Goal: Information Seeking & Learning: Learn about a topic

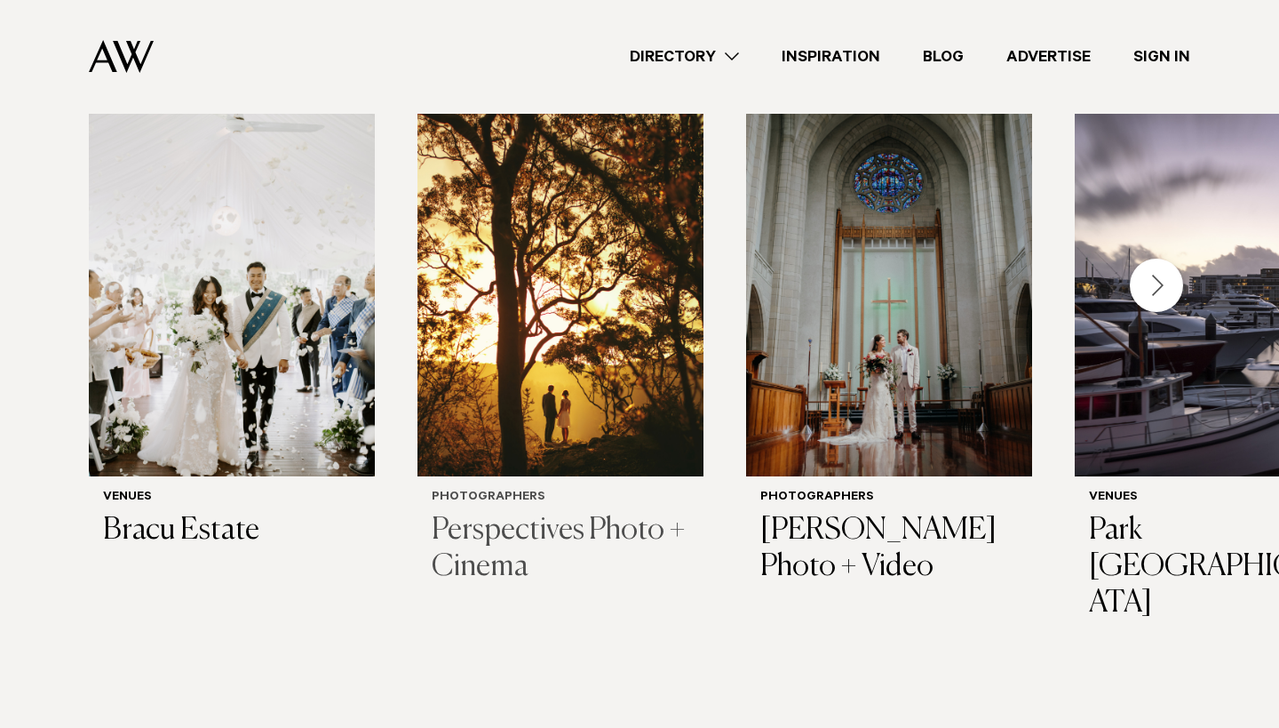
scroll to position [589, 0]
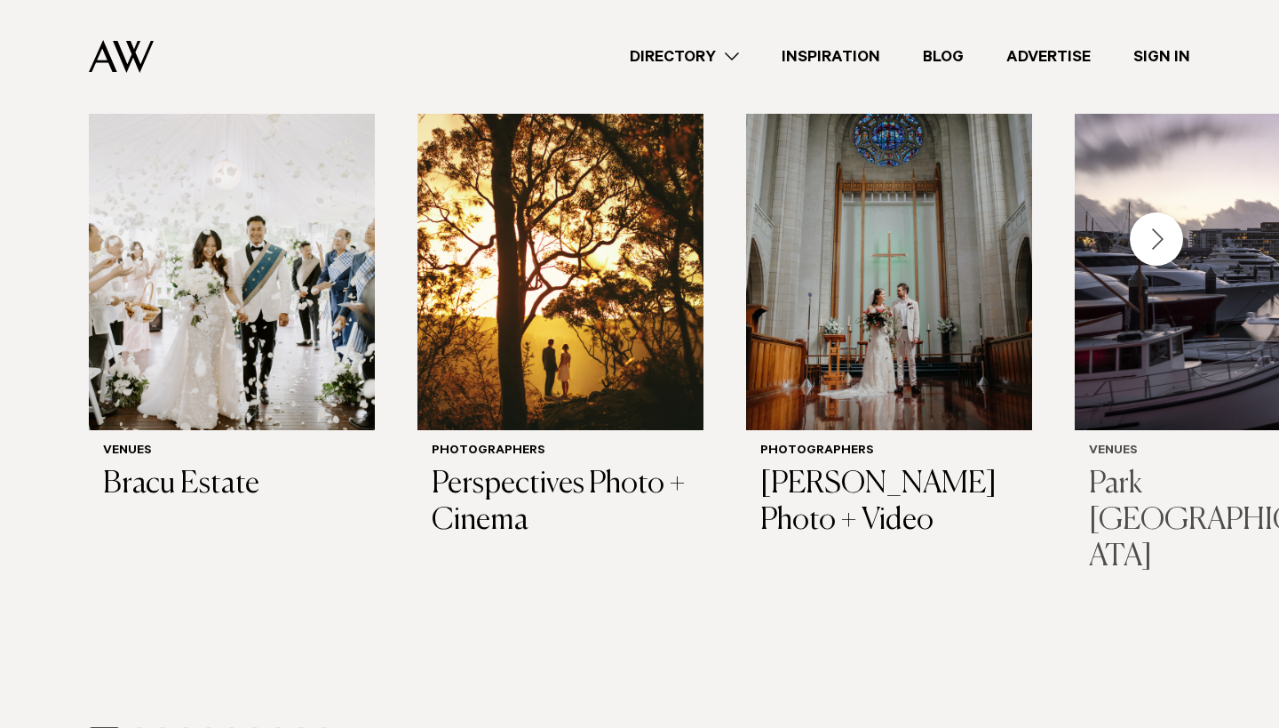
click at [1207, 483] on h3 "Park Hyatt Auckland" at bounding box center [1218, 520] width 258 height 108
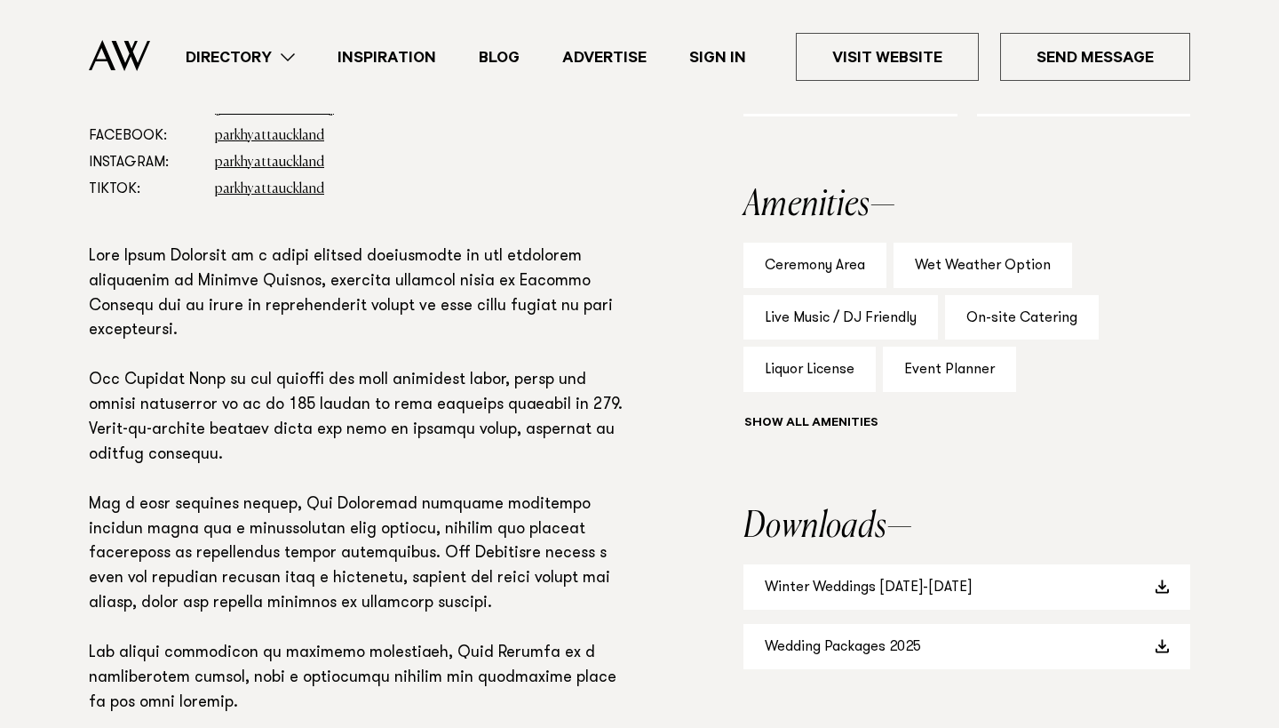
scroll to position [1384, 0]
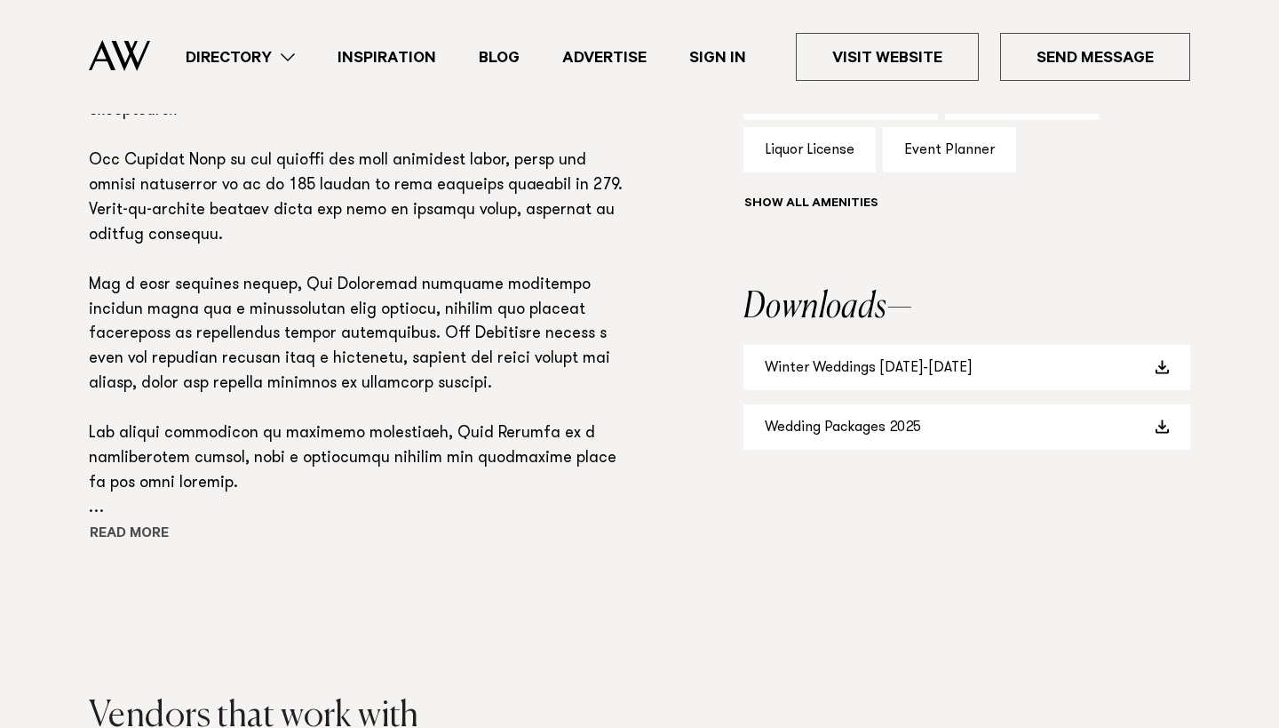
click at [160, 522] on button "Read more" at bounding box center [169, 535] width 160 height 27
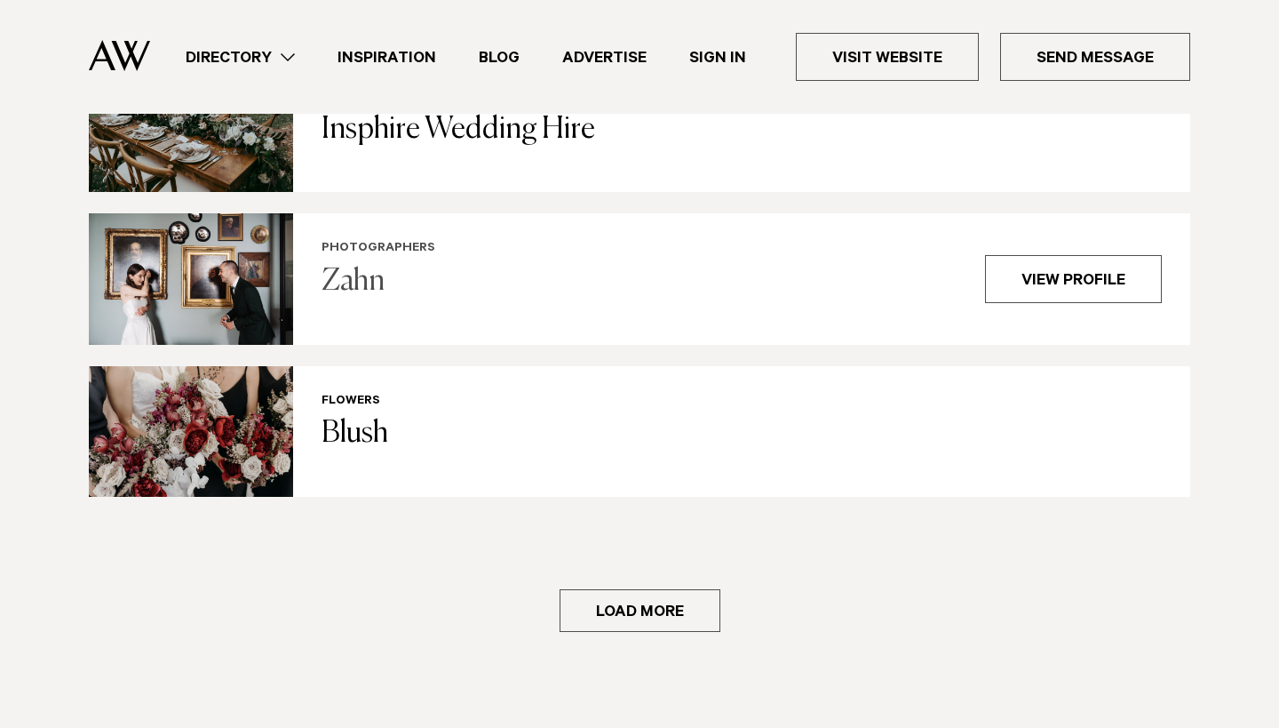
scroll to position [3106, 0]
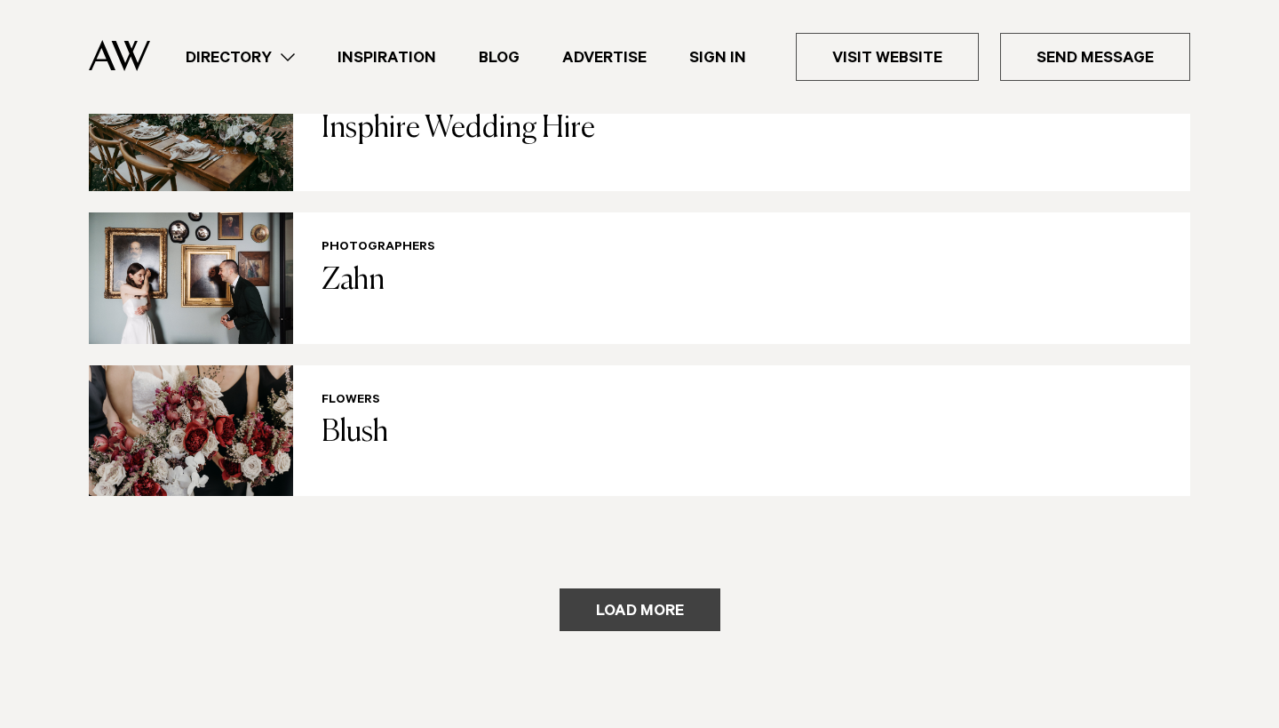
click at [660, 588] on button "Load more" at bounding box center [640, 609] width 161 height 43
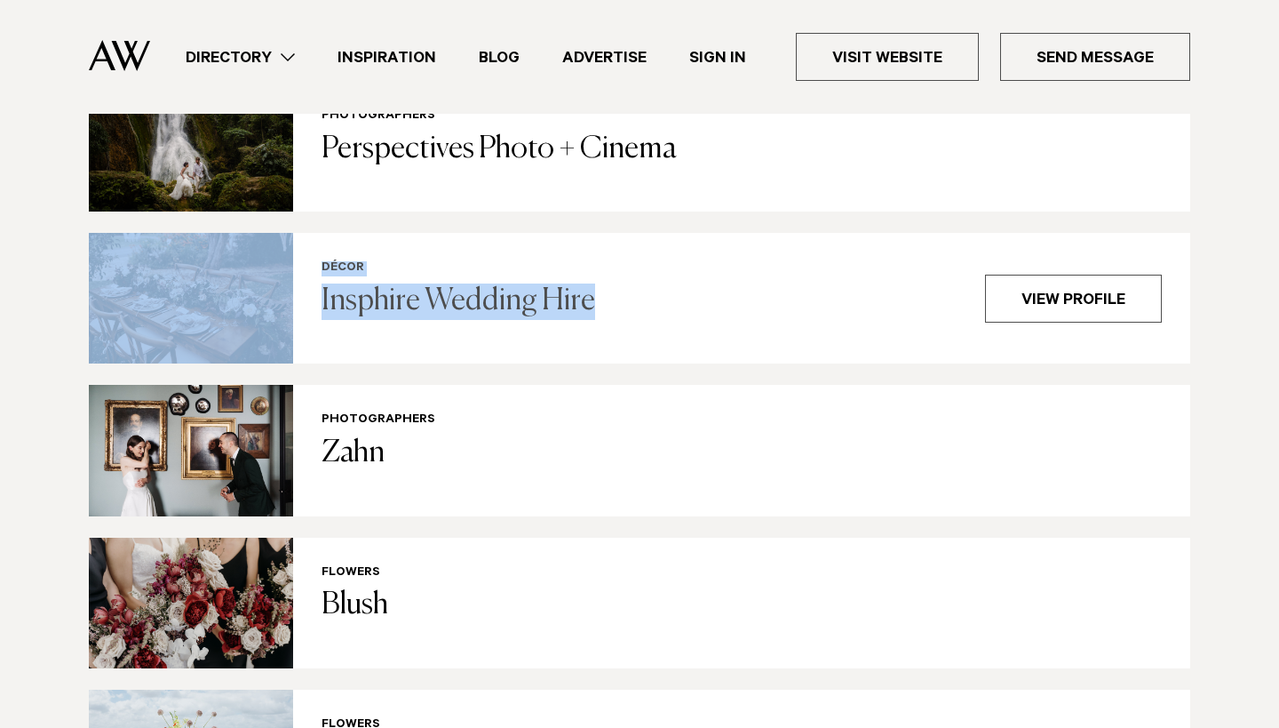
scroll to position [2935, 0]
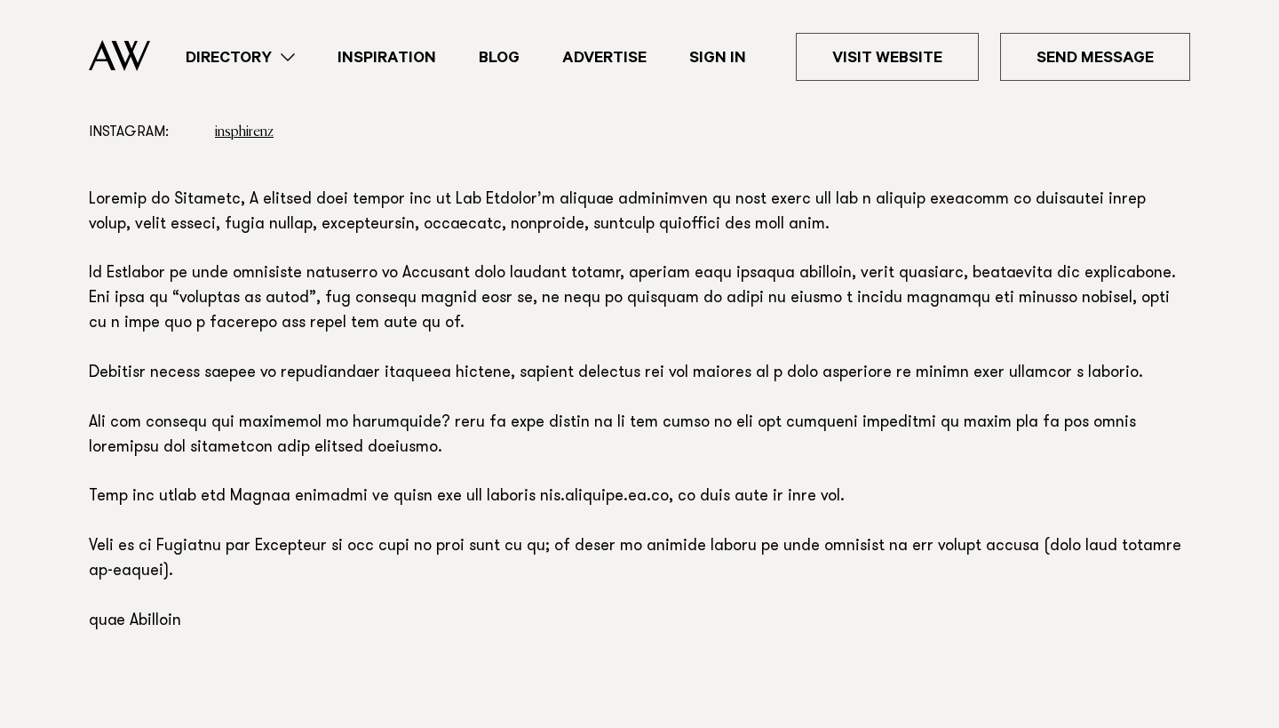
scroll to position [1133, 0]
drag, startPoint x: 539, startPoint y: 482, endPoint x: 676, endPoint y: 486, distance: 136.9
click at [676, 486] on p at bounding box center [640, 410] width 1102 height 446
copy p "www.insphire.co.nz"
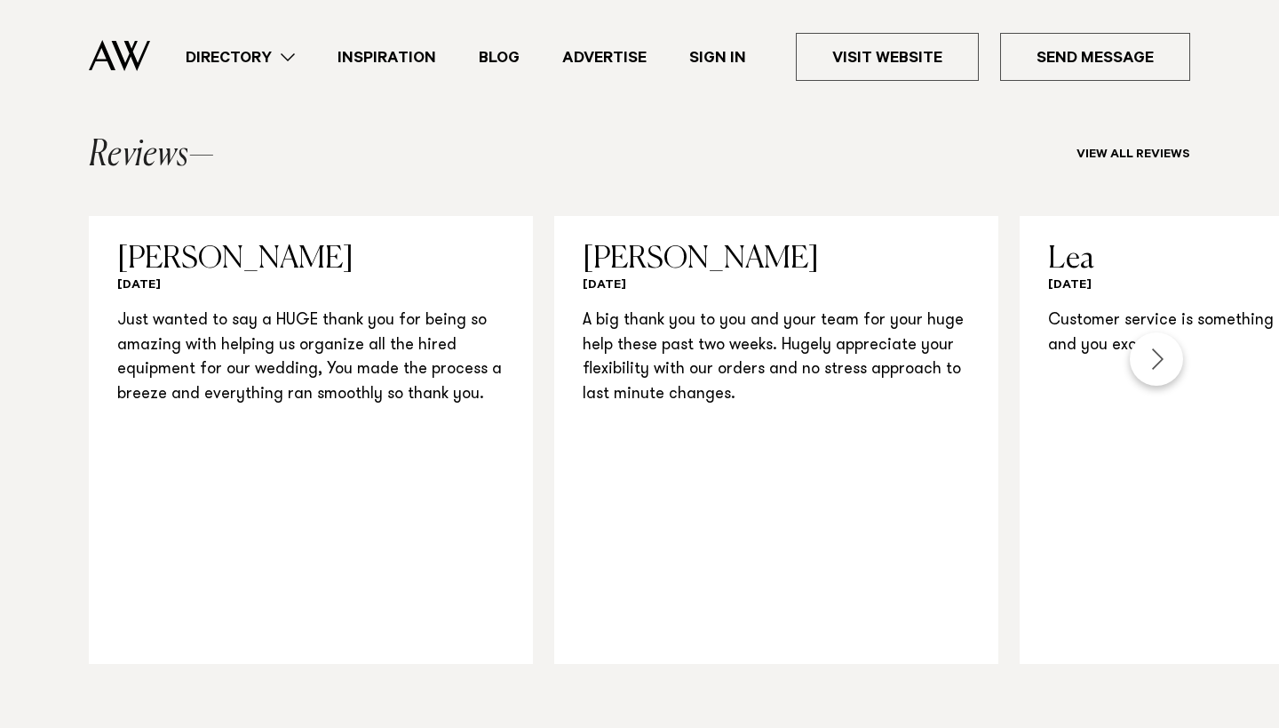
scroll to position [1785, 0]
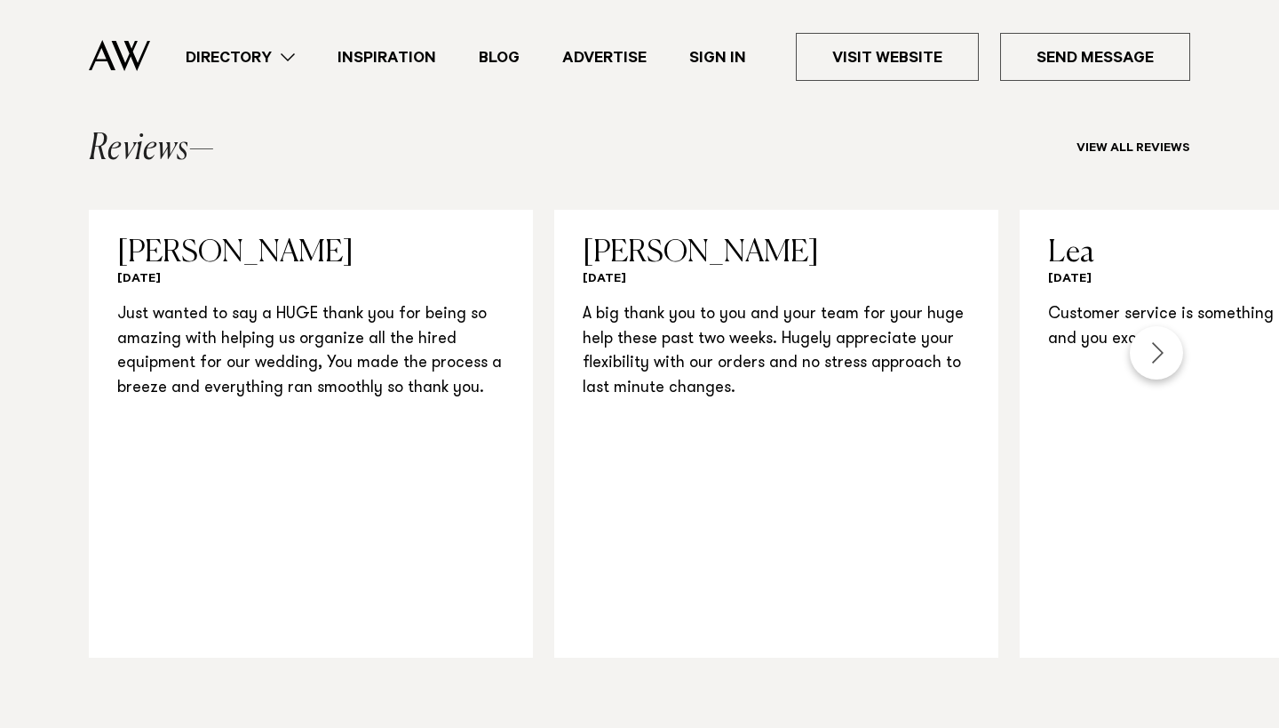
click at [1167, 339] on div "Next slide" at bounding box center [1156, 352] width 53 height 53
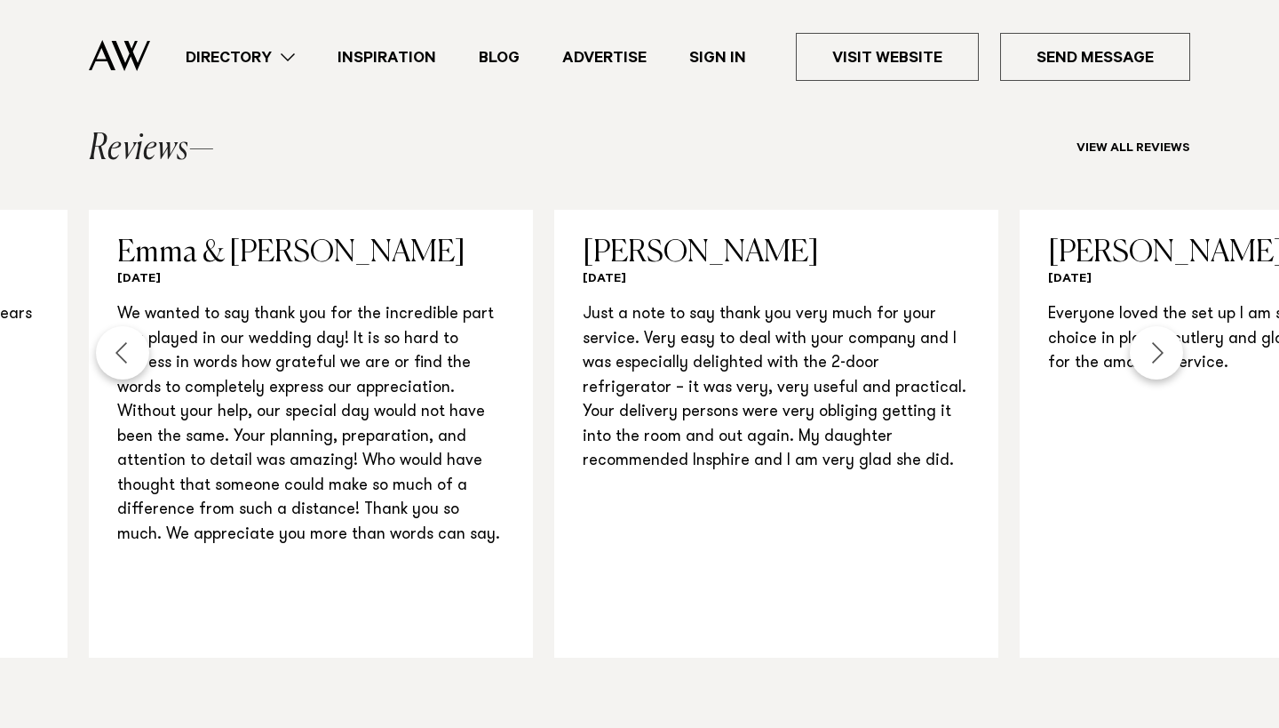
click at [1167, 339] on div "Next slide" at bounding box center [1156, 352] width 53 height 53
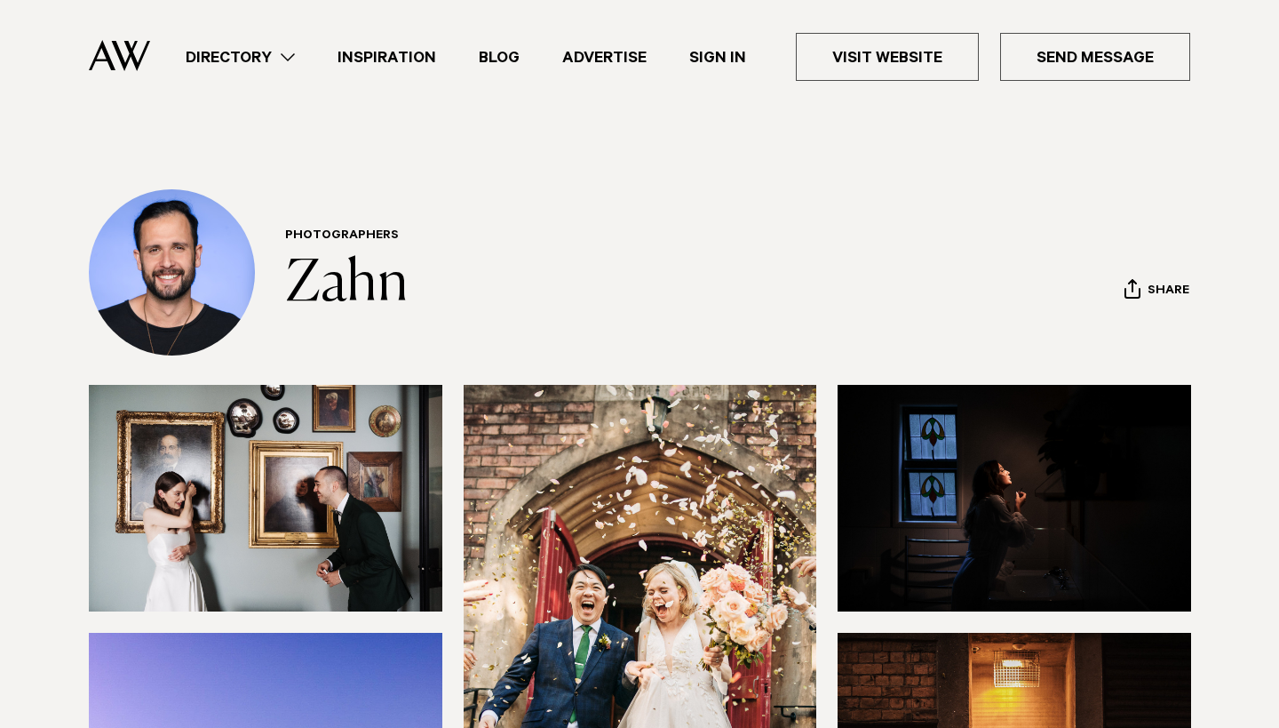
scroll to position [125, 0]
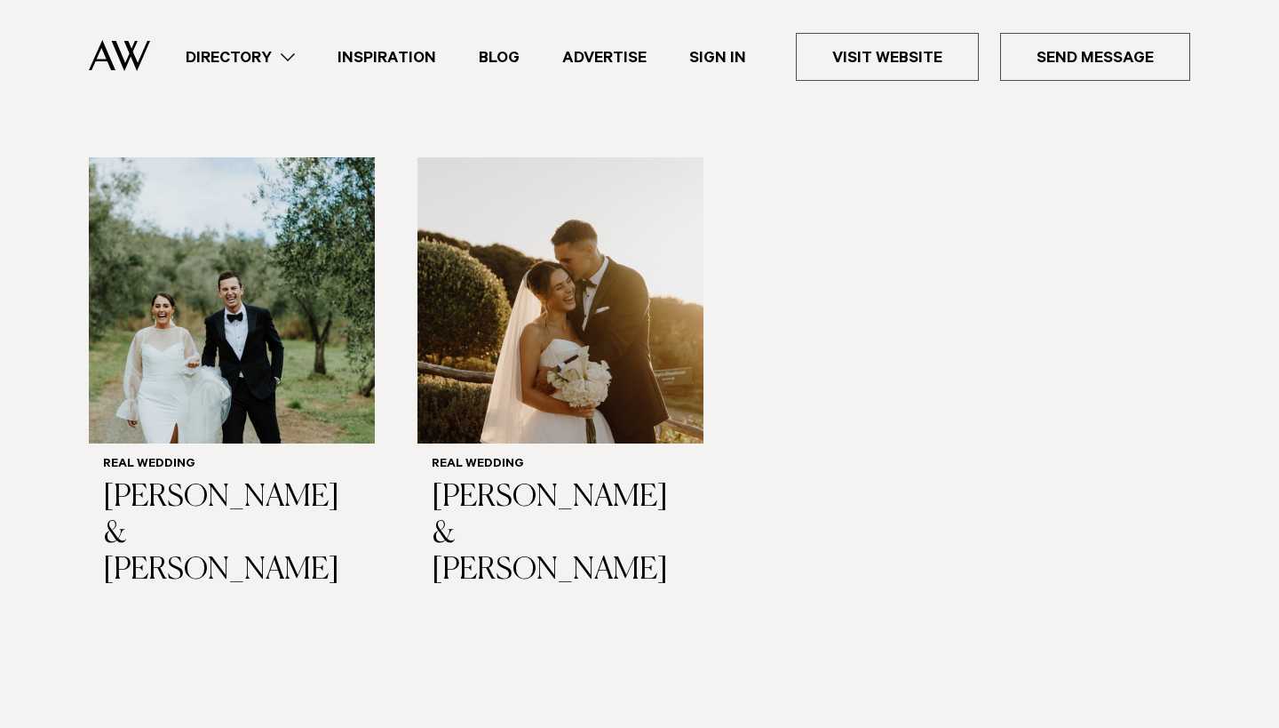
scroll to position [1751, 0]
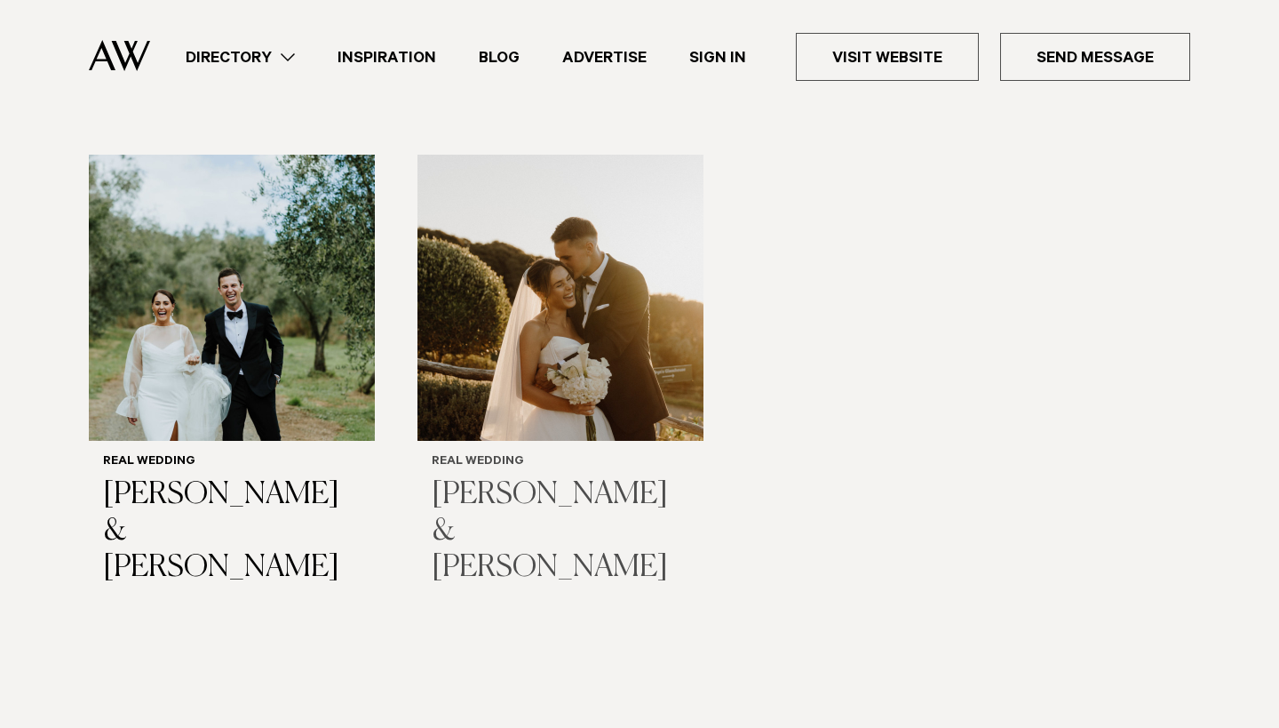
click at [523, 376] on img "2 / 2" at bounding box center [561, 298] width 286 height 286
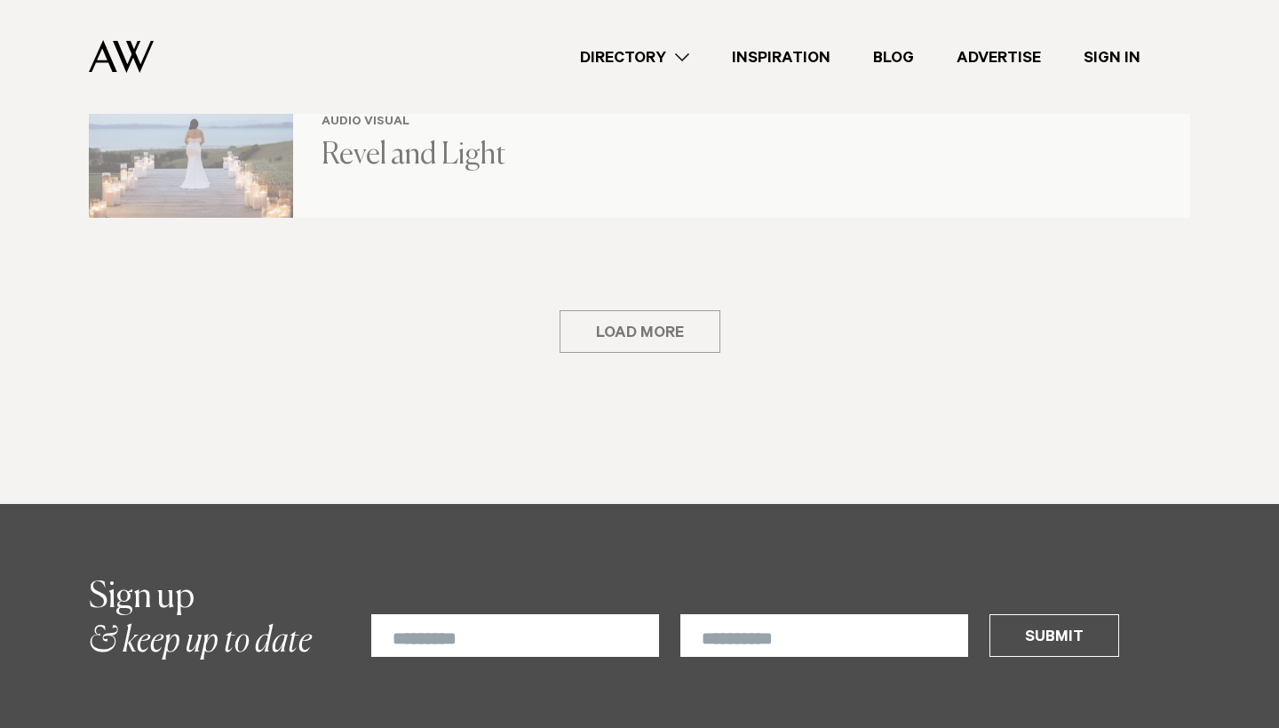
scroll to position [2395, 0]
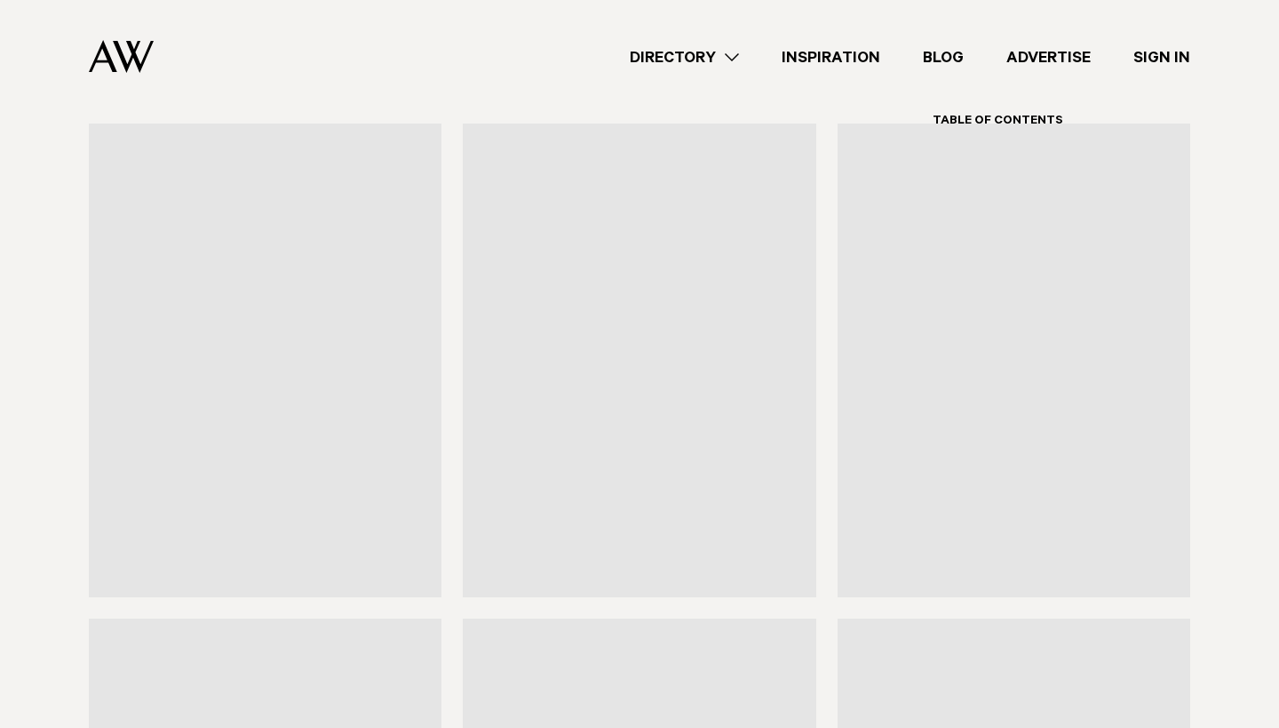
scroll to position [17156, 0]
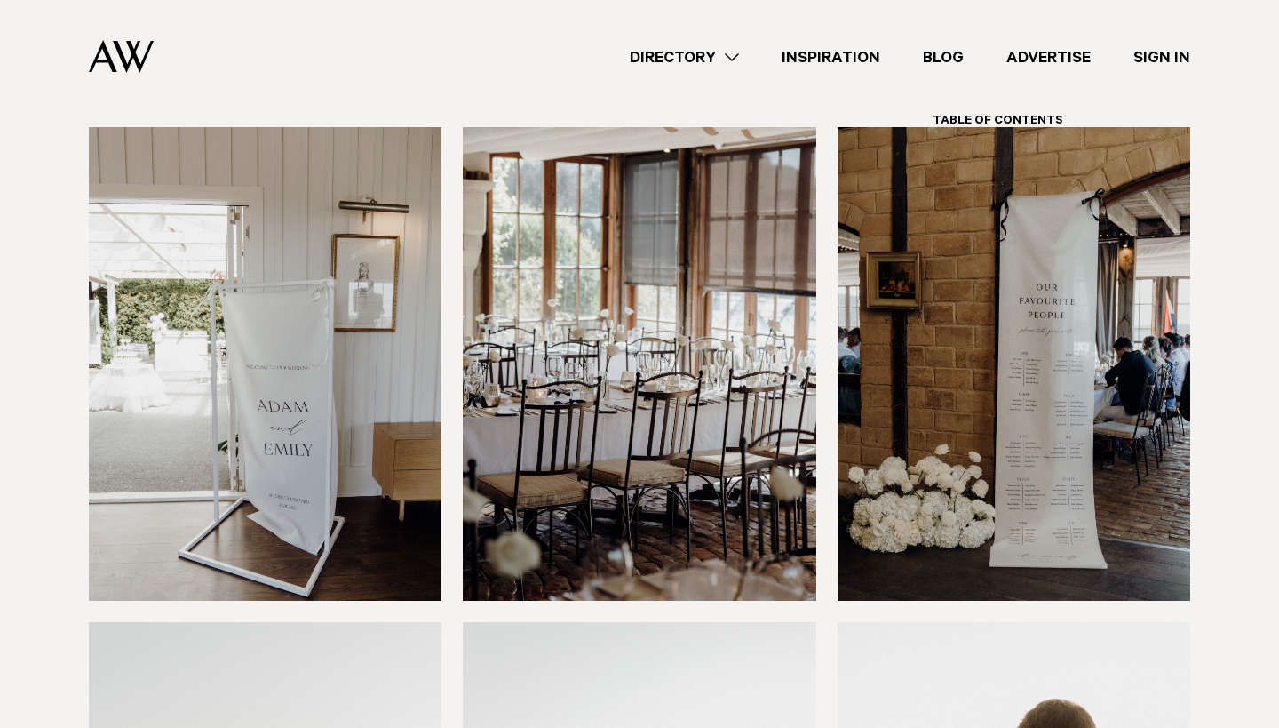
click at [950, 415] on img at bounding box center [1014, 364] width 353 height 474
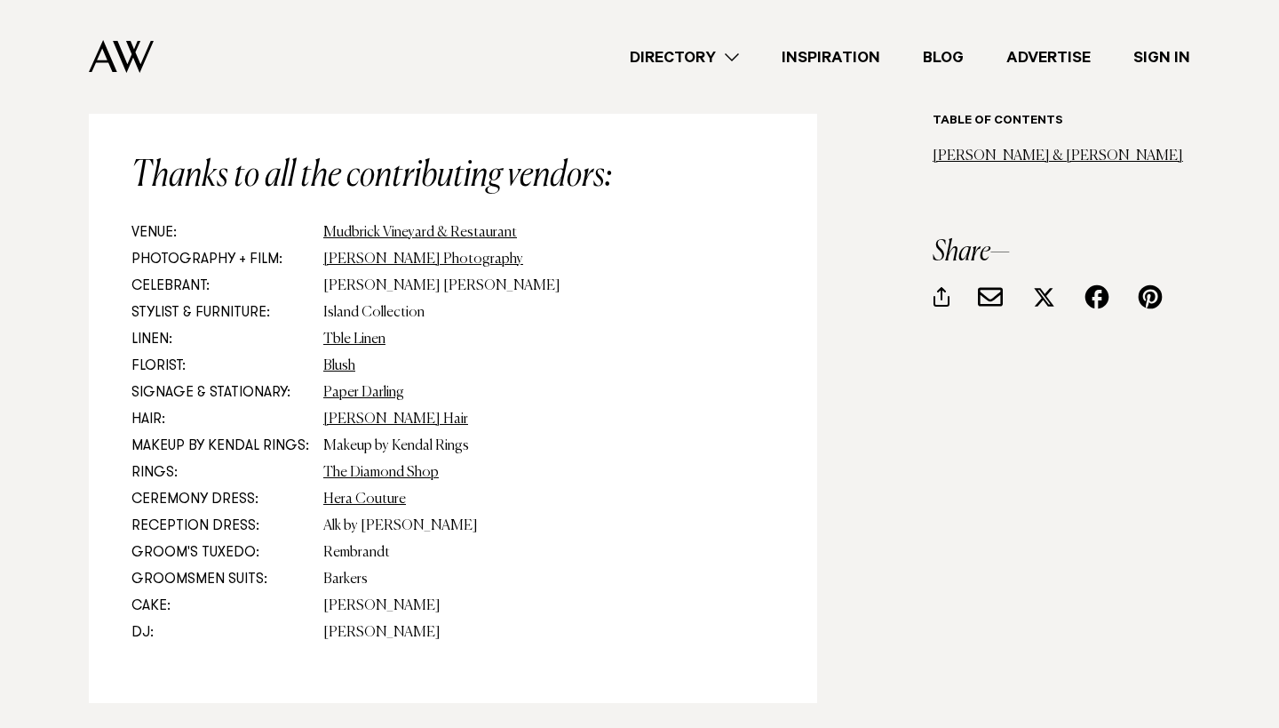
scroll to position [21599, 0]
